Goal: Task Accomplishment & Management: Use online tool/utility

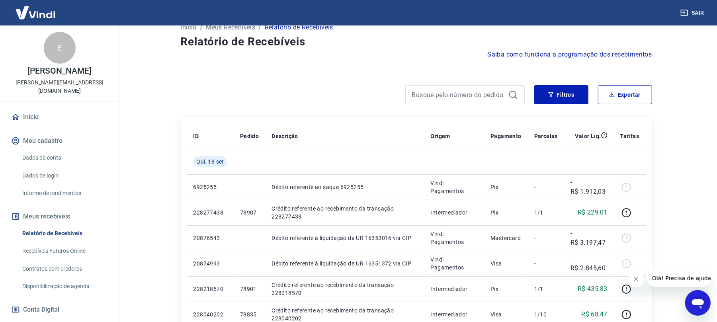
scroll to position [102, 0]
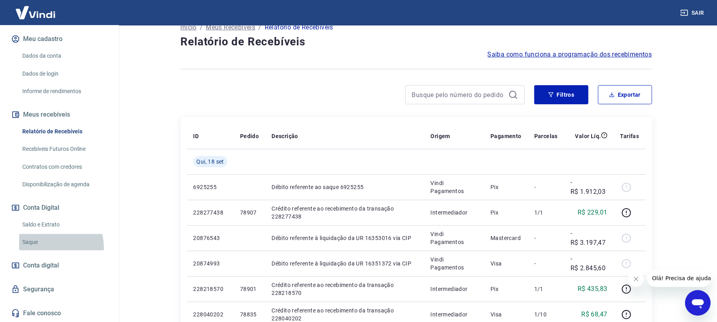
click at [51, 247] on link "Saque" at bounding box center [64, 242] width 90 height 16
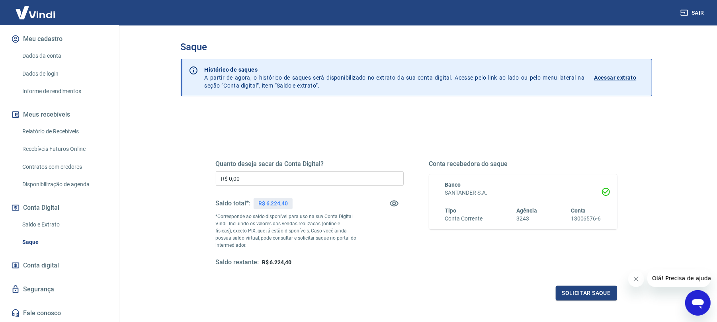
click at [265, 178] on input "R$ 0,00" at bounding box center [310, 178] width 188 height 15
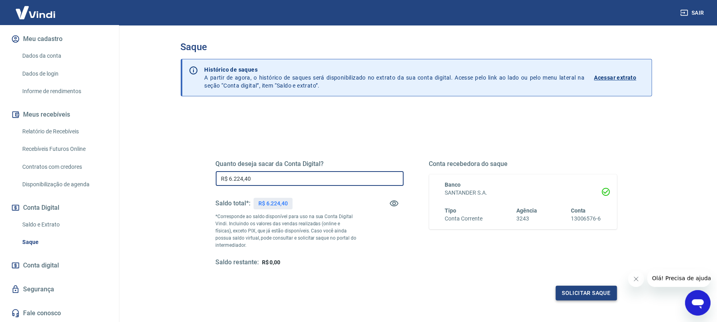
type input "R$ 6.224,40"
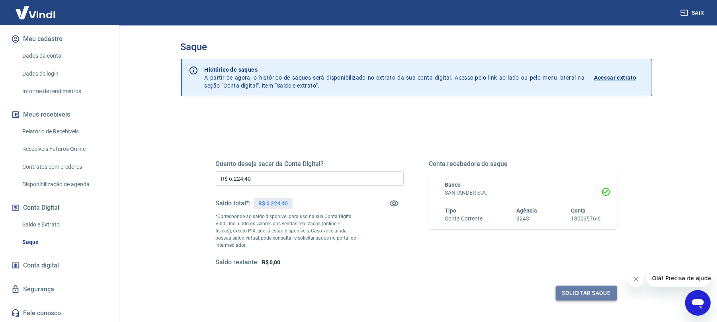
click at [580, 291] on button "Solicitar saque" at bounding box center [586, 293] width 61 height 15
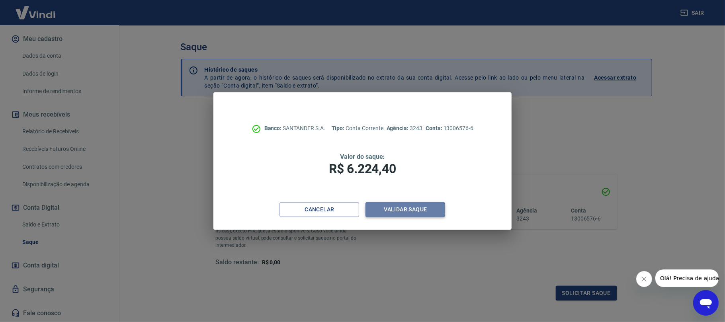
click at [424, 206] on button "Validar saque" at bounding box center [406, 209] width 80 height 15
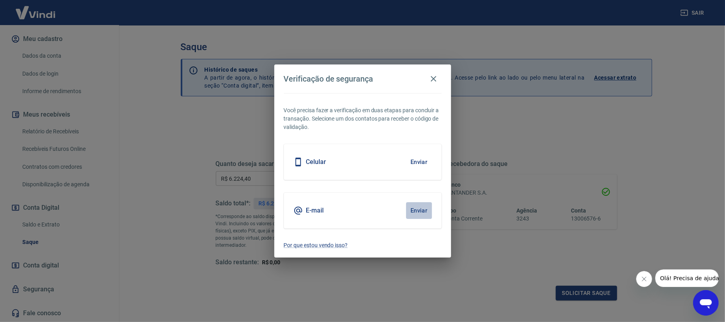
click at [424, 206] on button "Enviar" at bounding box center [419, 210] width 26 height 17
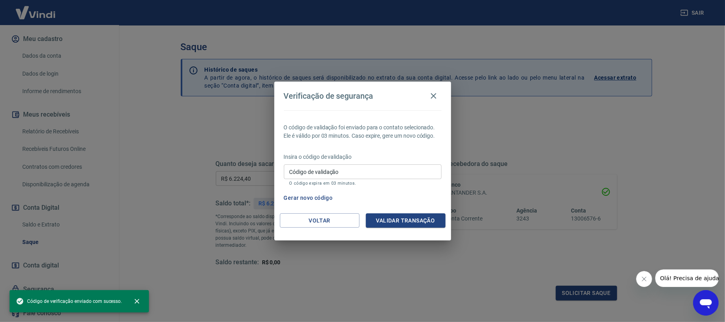
click at [378, 174] on input "Código de validação" at bounding box center [363, 171] width 158 height 15
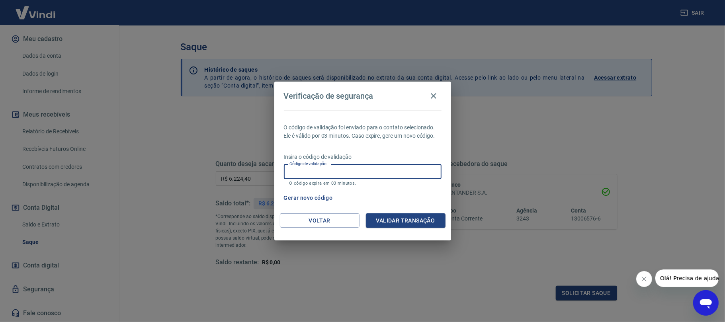
click at [365, 177] on input "Código de validação" at bounding box center [363, 171] width 158 height 15
type input "563759"
click at [389, 227] on button "Validar transação" at bounding box center [406, 220] width 80 height 15
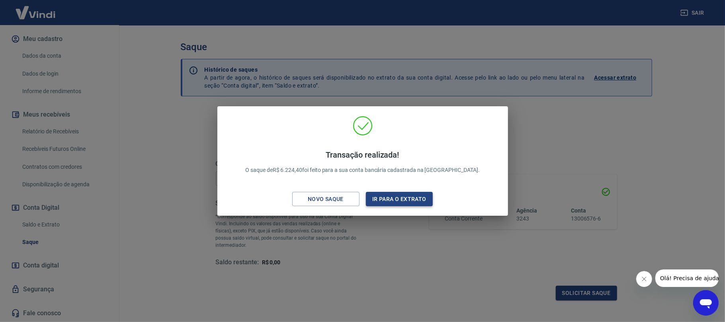
click at [403, 196] on button "Ir para o extrato" at bounding box center [399, 199] width 67 height 15
